Goal: Task Accomplishment & Management: Manage account settings

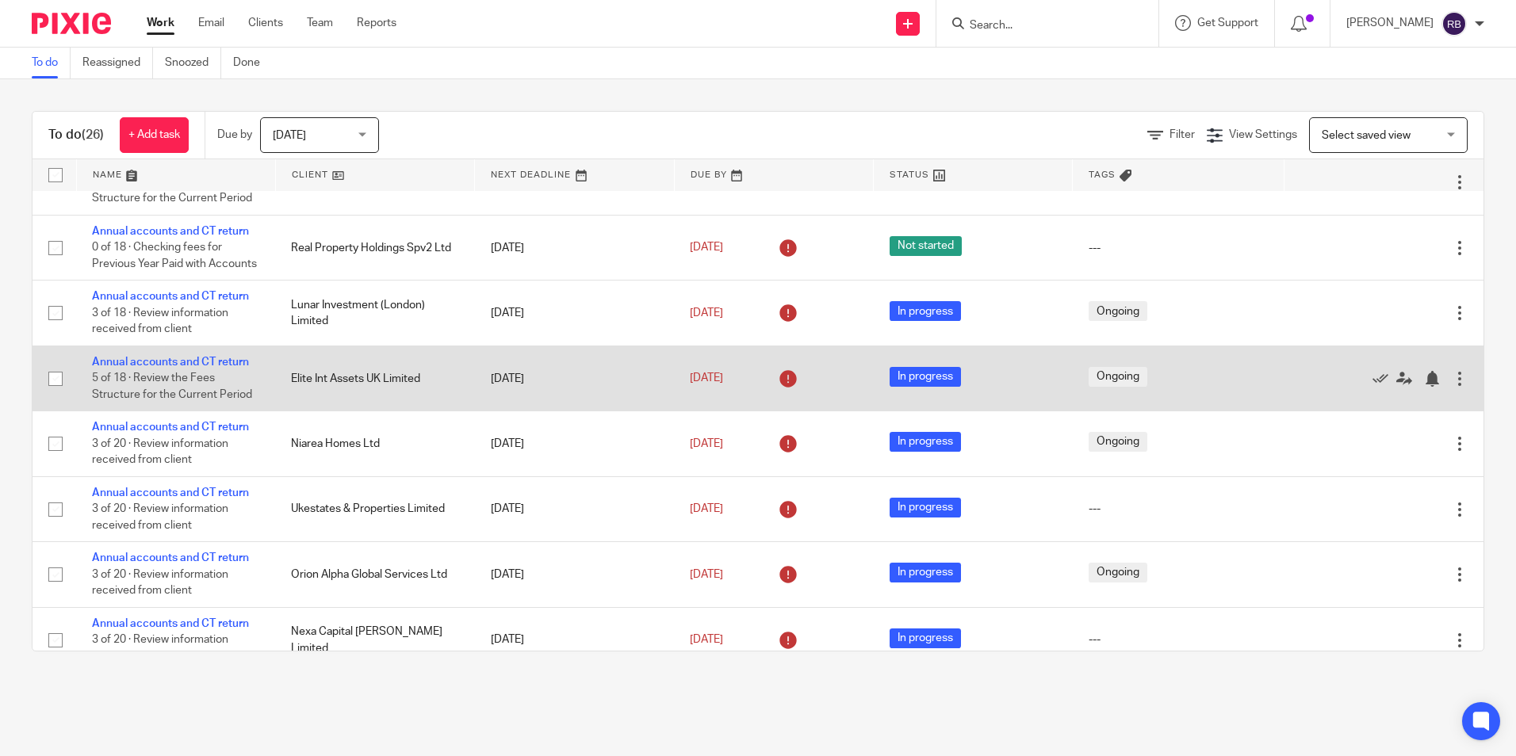
scroll to position [411, 0]
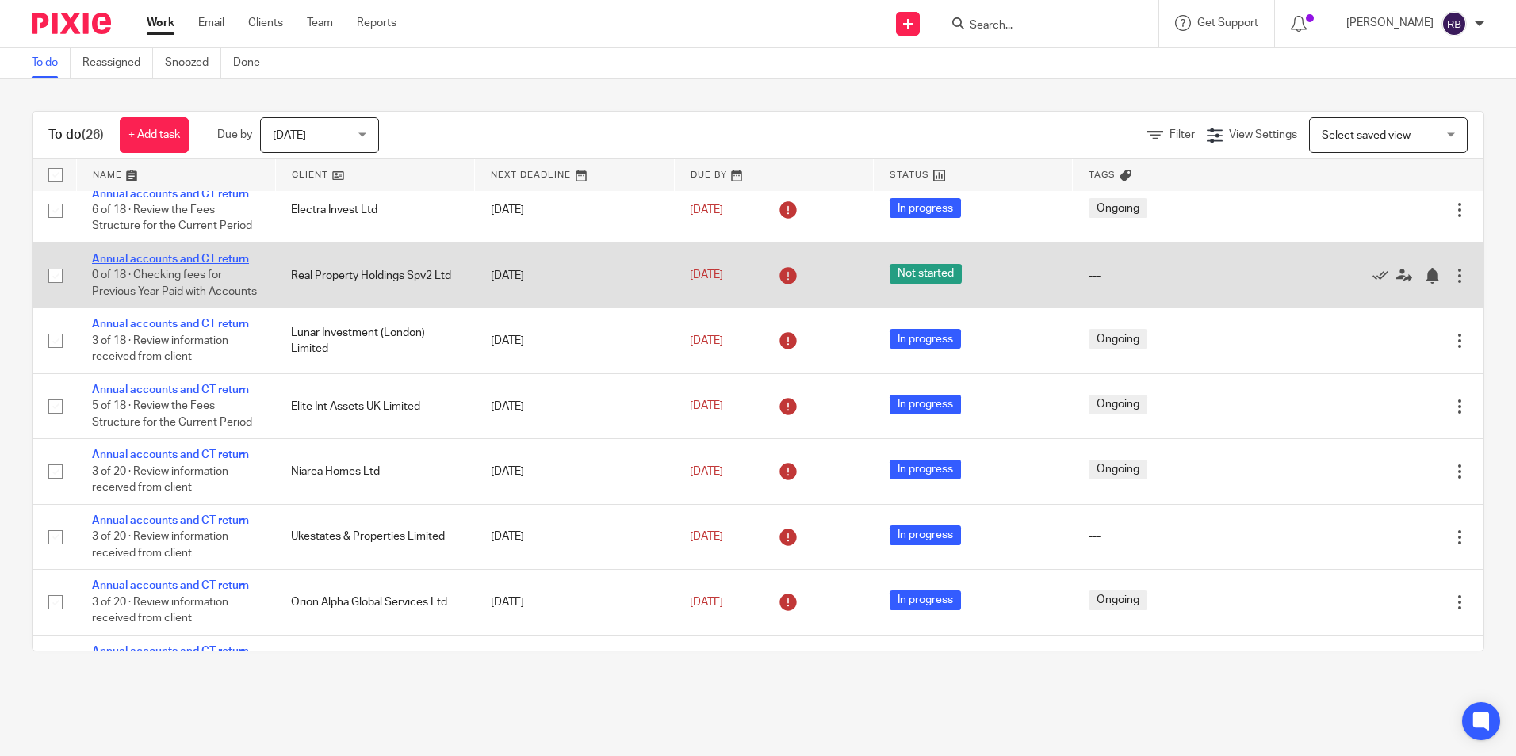
click at [188, 265] on link "Annual accounts and CT return" at bounding box center [170, 259] width 157 height 11
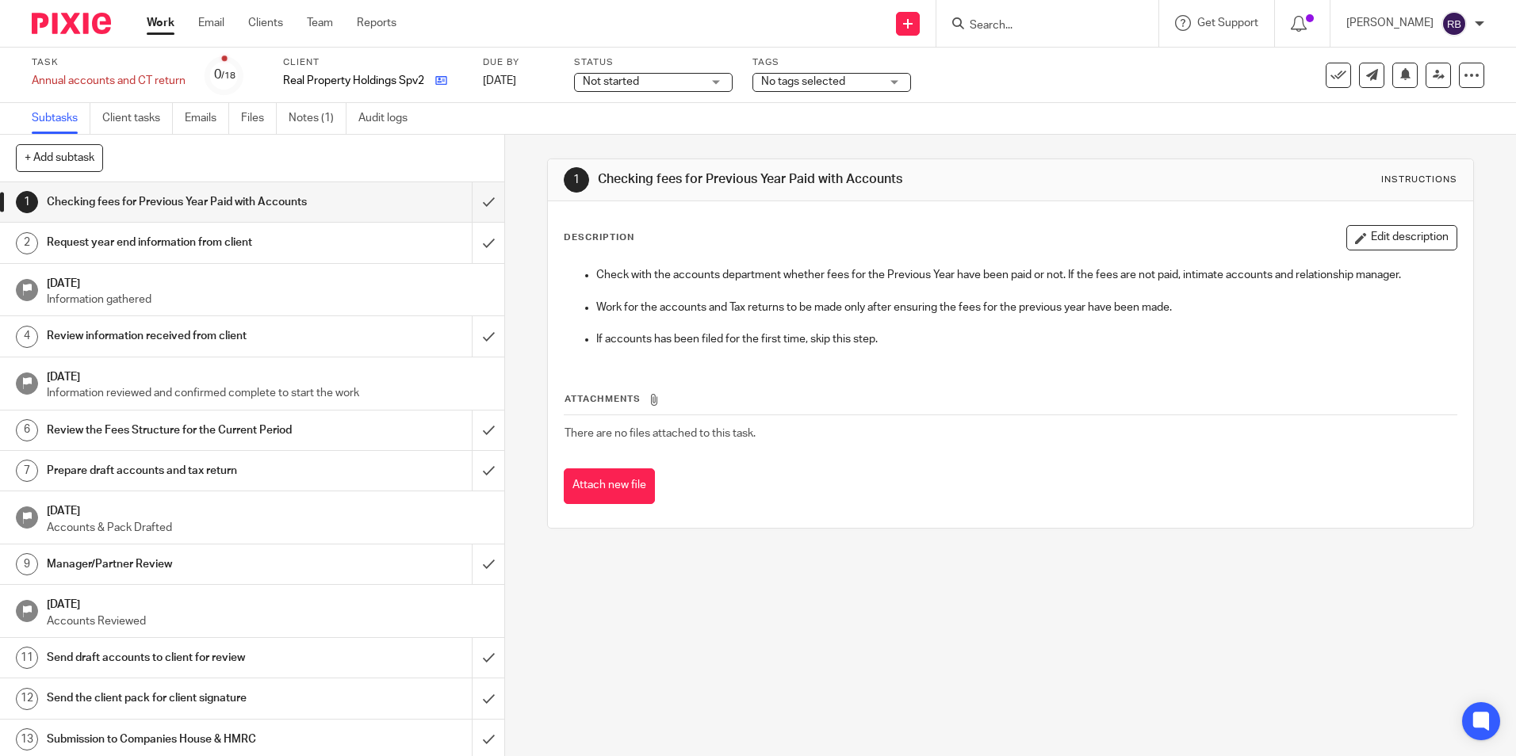
click at [438, 82] on icon at bounding box center [441, 81] width 12 height 12
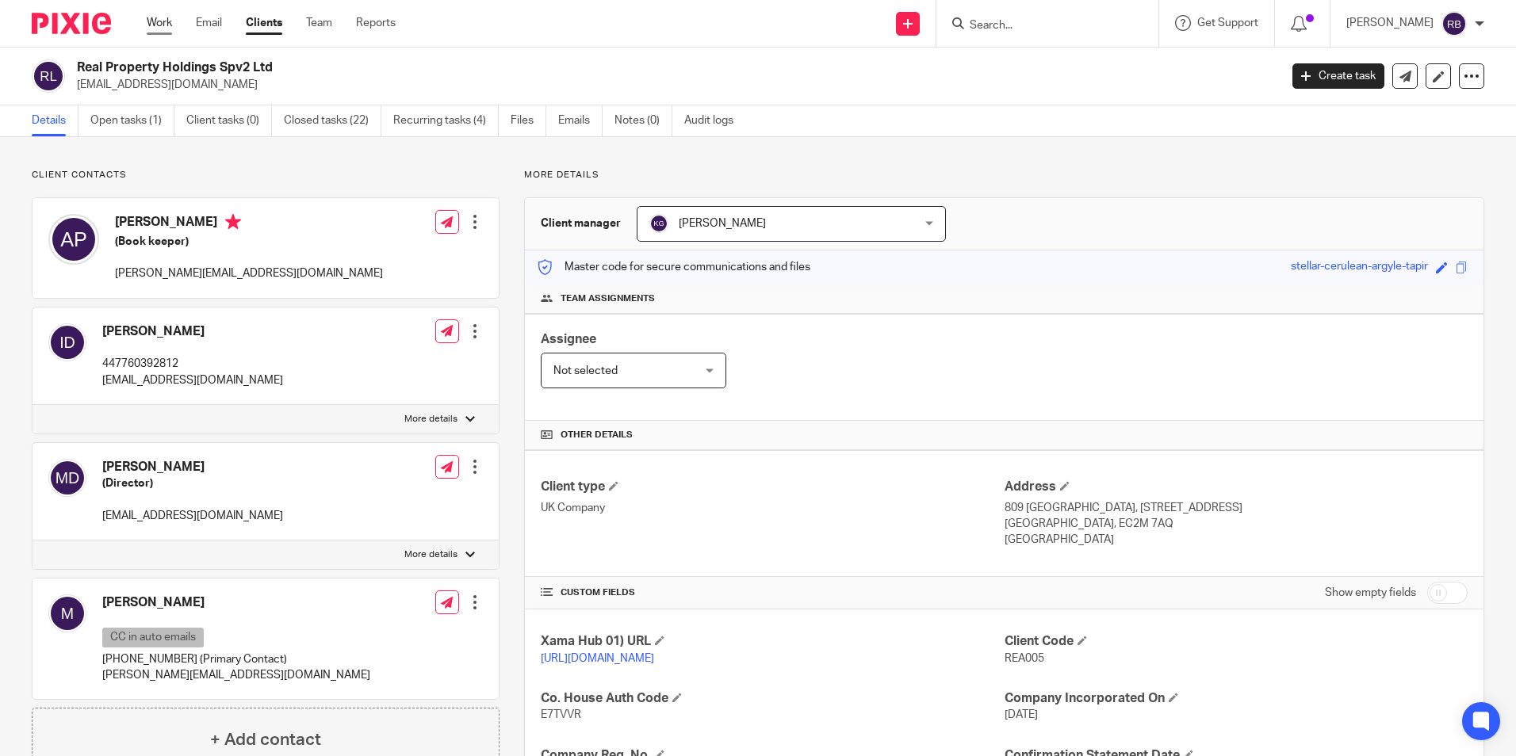
click at [171, 18] on link "Work" at bounding box center [159, 23] width 25 height 16
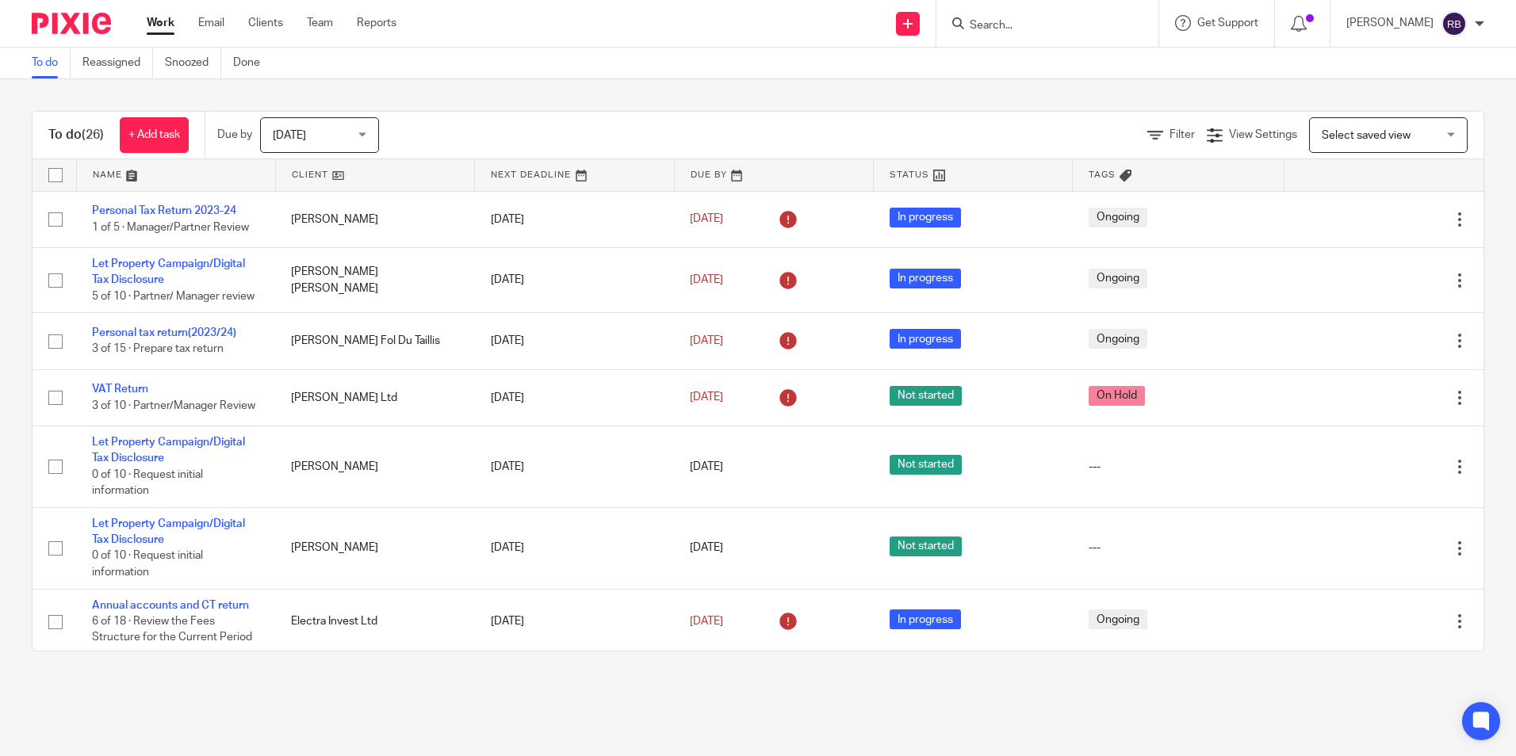
click at [366, 138] on div "Today Today" at bounding box center [319, 135] width 119 height 36
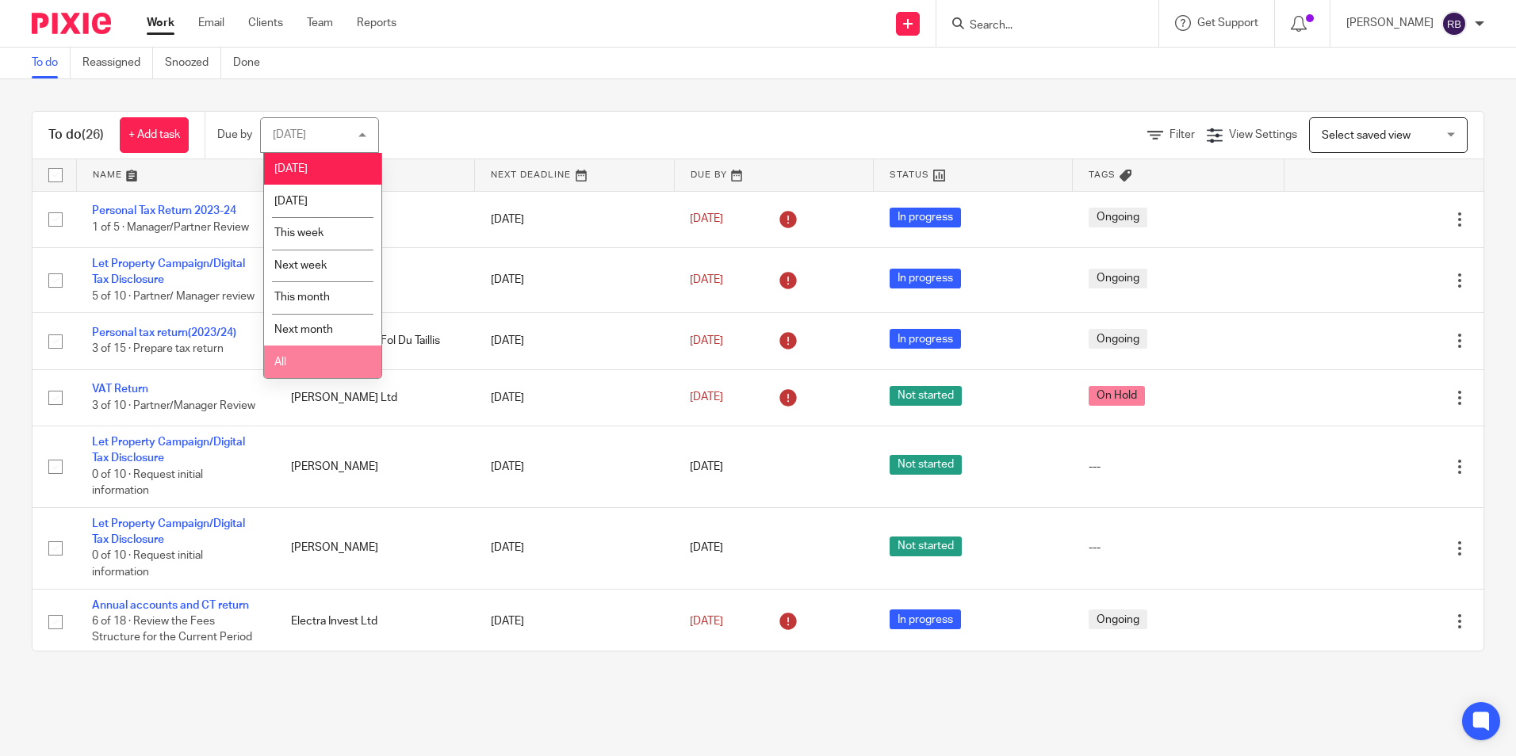
click at [334, 361] on li "All" at bounding box center [322, 362] width 117 height 32
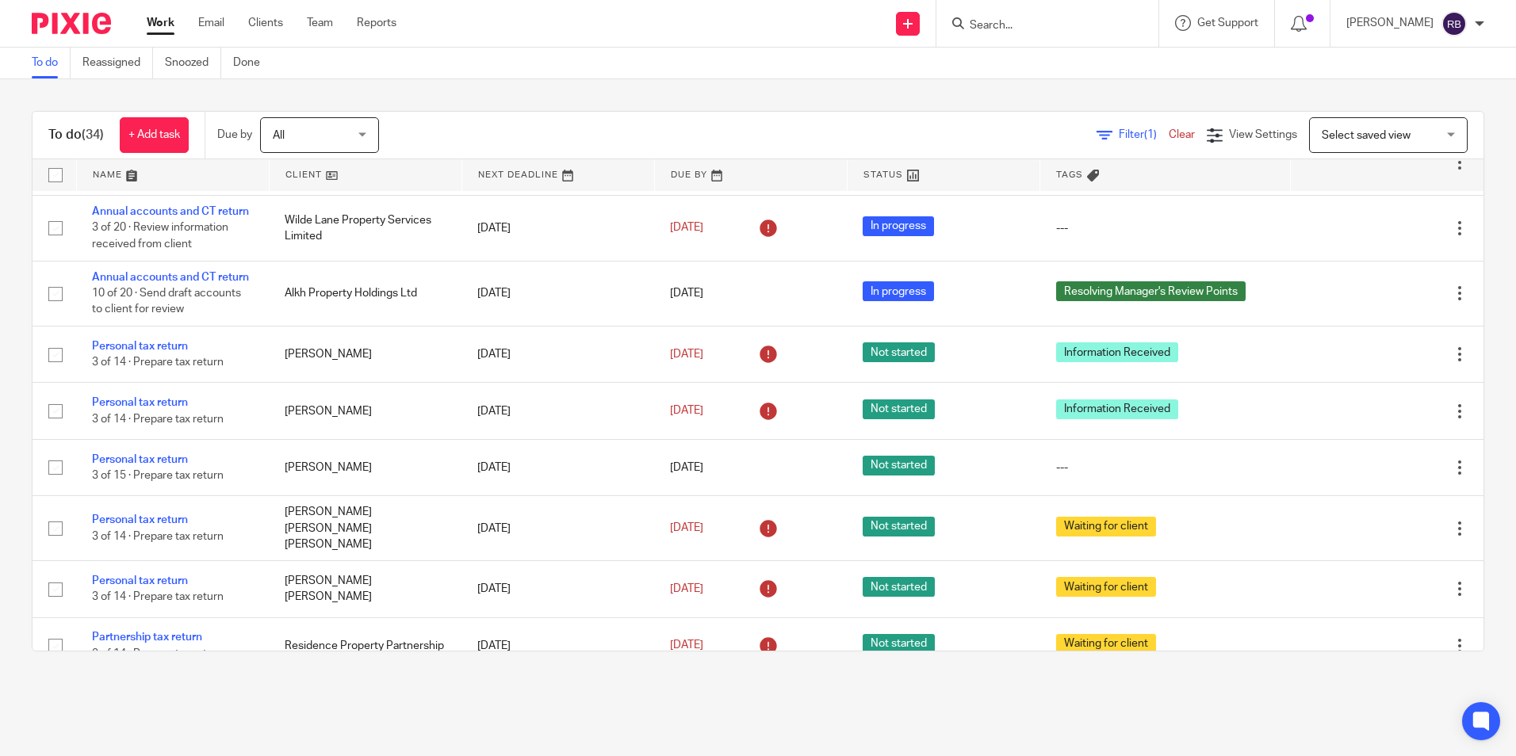
scroll to position [1268, 0]
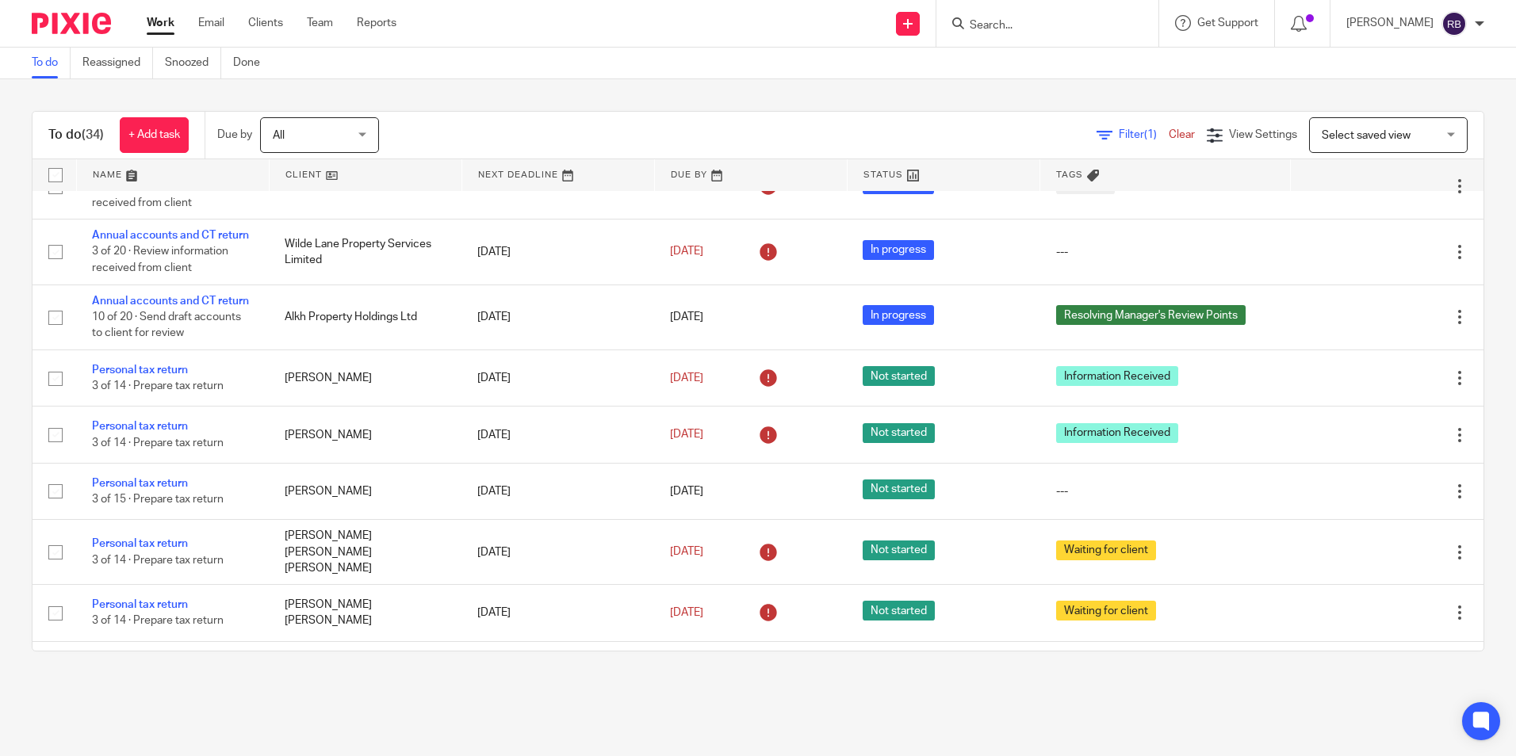
click at [740, 58] on div "To do Reassigned Snoozed Done" at bounding box center [758, 64] width 1516 height 32
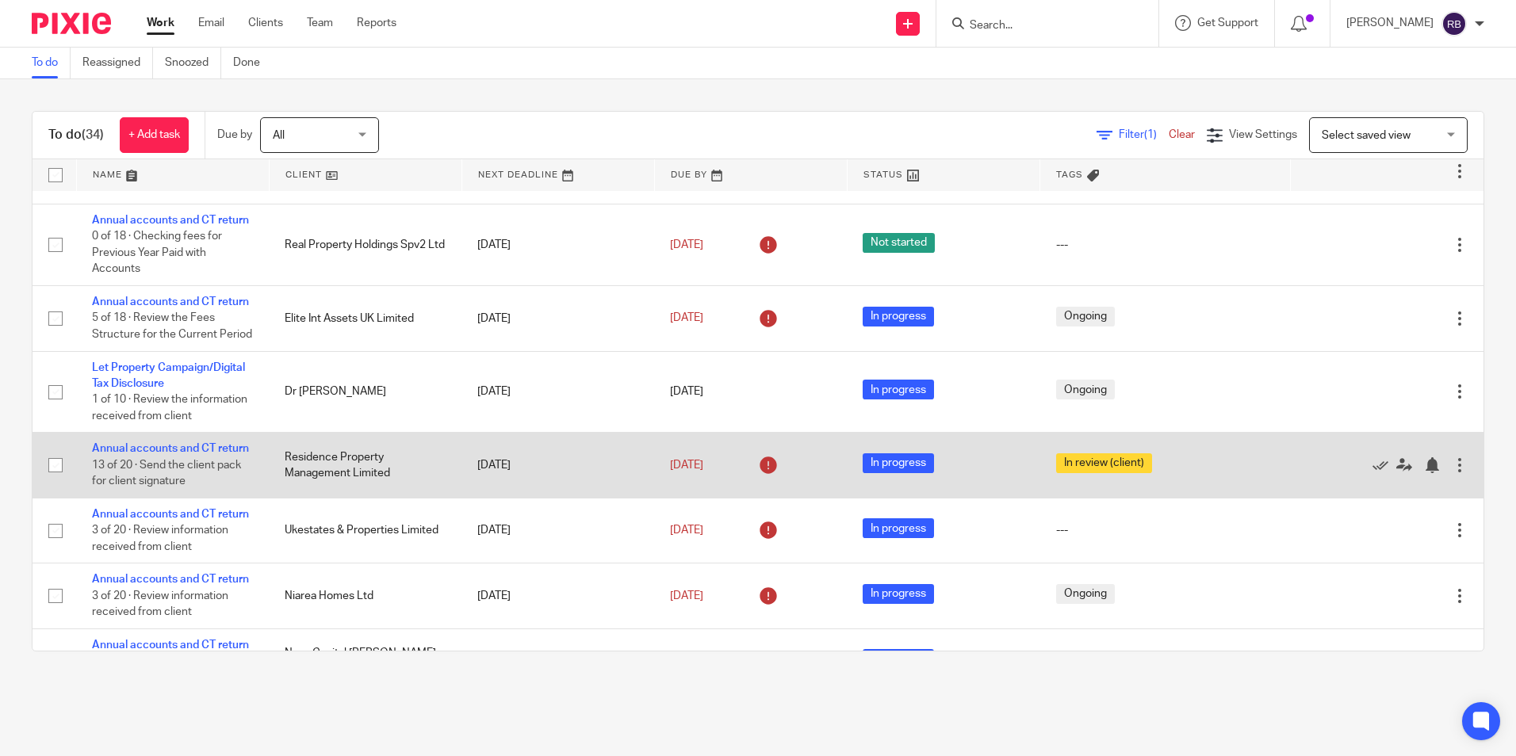
scroll to position [654, 0]
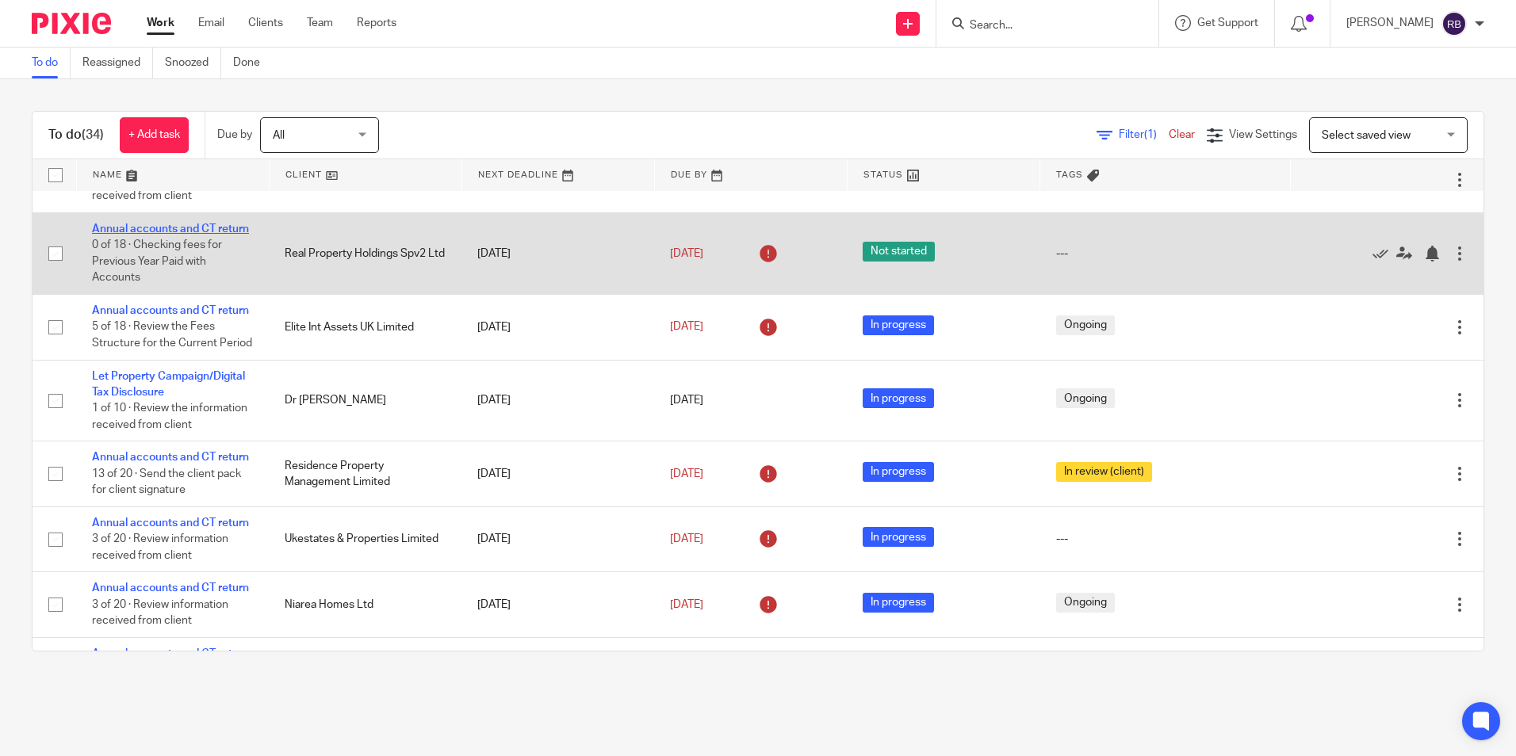
click at [191, 235] on link "Annual accounts and CT return" at bounding box center [170, 229] width 157 height 11
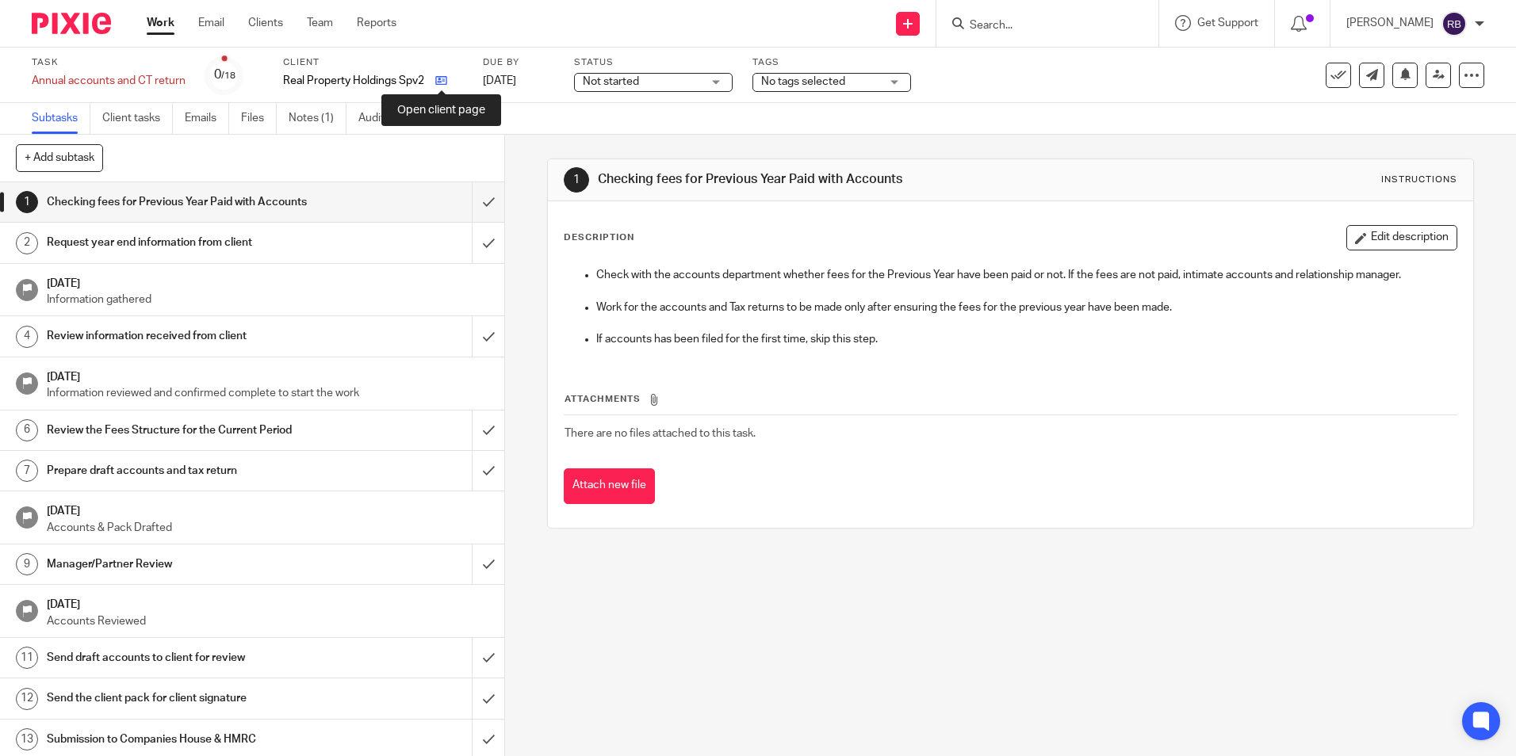
click at [438, 75] on icon at bounding box center [441, 81] width 12 height 12
